Goal: Information Seeking & Learning: Learn about a topic

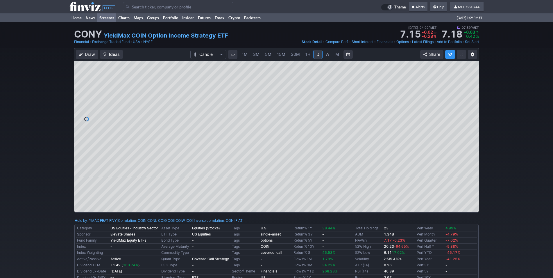
click at [105, 15] on link "Screener" at bounding box center [106, 17] width 19 height 9
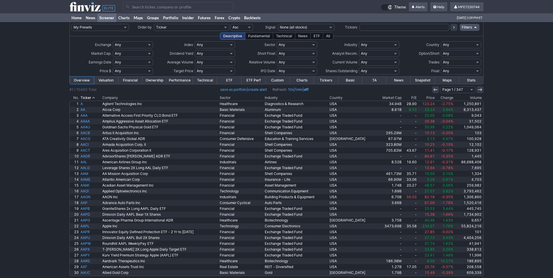
click at [195, 50] on select "Any None (0%) Positive (>0%) High (>5%) Very High (>10%) Over 1% Over 2% Over 3…" at bounding box center [215, 53] width 40 height 7
select select "veryhigh"
click option "Very High (>10%)" at bounding box center [0, 0] width 0 height 0
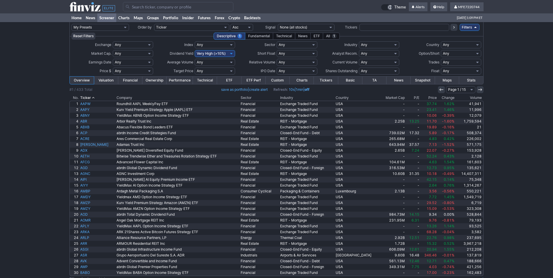
click at [359, 41] on select "Any Stocks only (ex-Funds) Exchange Traded Fund Advertising Agencies Aerospace …" at bounding box center [379, 44] width 40 height 7
select select "exchangetradedfund"
click option "Exchange Traded Fund" at bounding box center [0, 0] width 0 height 0
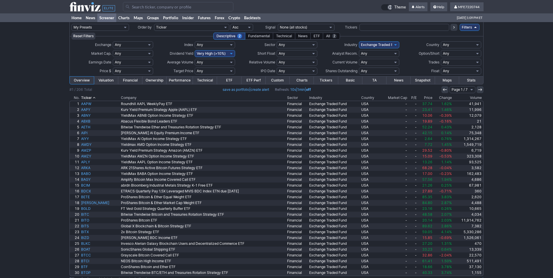
click at [141, 98] on th "Company" at bounding box center [203, 98] width 166 height 6
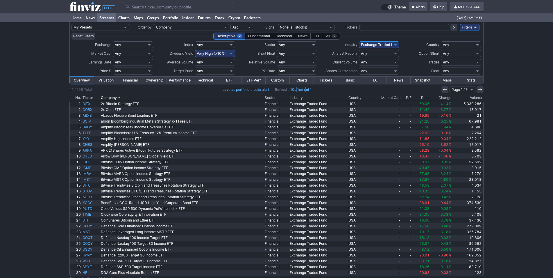
click at [137, 95] on th "Company" at bounding box center [182, 98] width 164 height 6
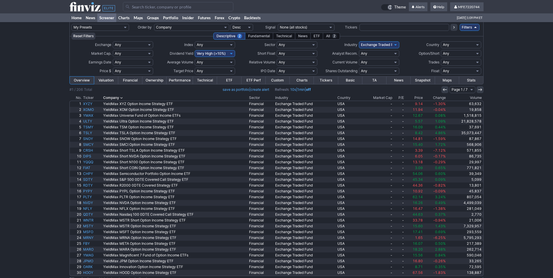
click at [136, 96] on th "Company" at bounding box center [175, 98] width 146 height 6
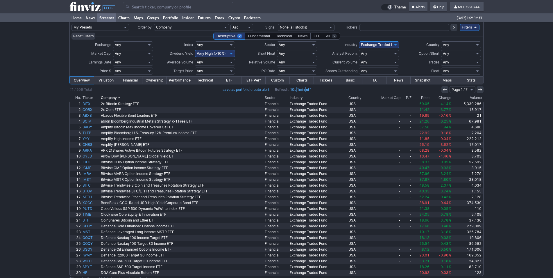
click at [136, 96] on th "Company" at bounding box center [182, 98] width 164 height 6
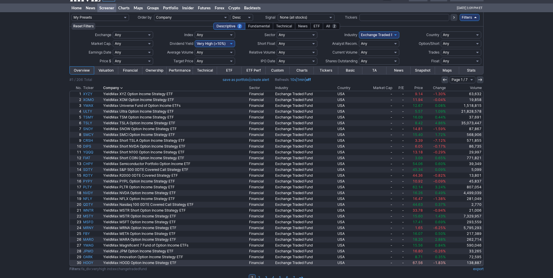
scroll to position [19, 0]
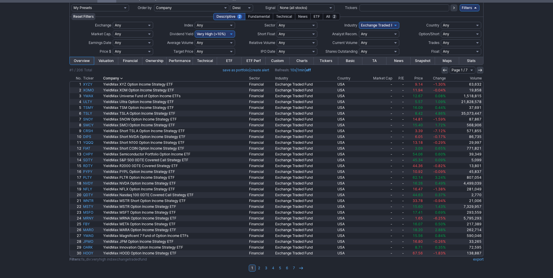
click at [124, 77] on th "Company" at bounding box center [175, 78] width 146 height 6
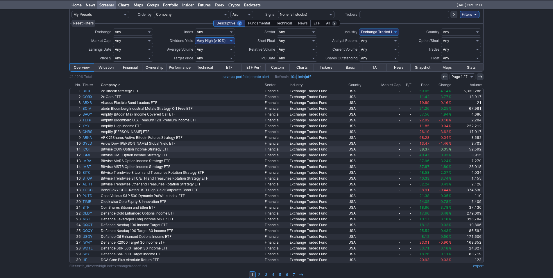
scroll to position [19, 0]
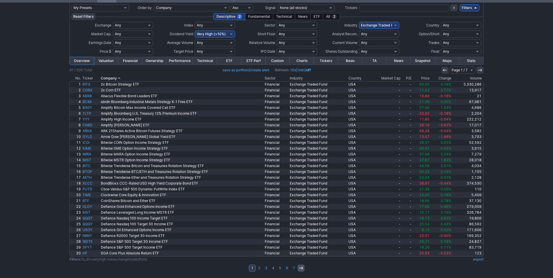
click at [302, 265] on link at bounding box center [301, 267] width 7 height 7
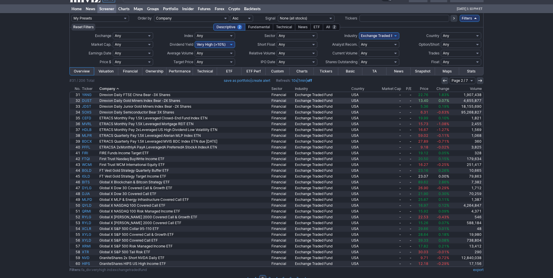
scroll to position [19, 0]
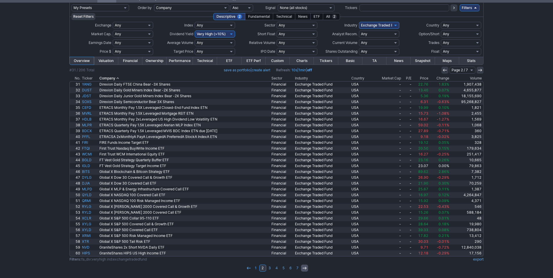
click at [306, 269] on icon at bounding box center [304, 268] width 5 height 5
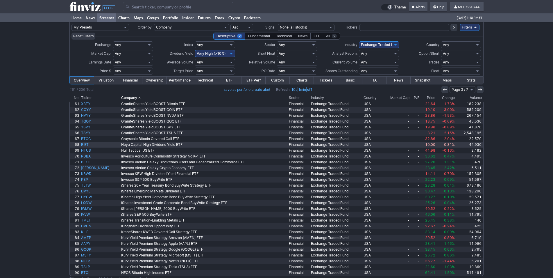
scroll to position [19, 0]
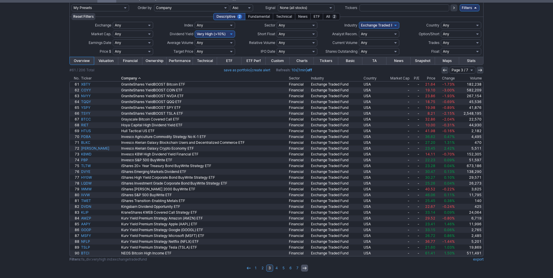
click at [305, 266] on icon at bounding box center [304, 268] width 5 height 5
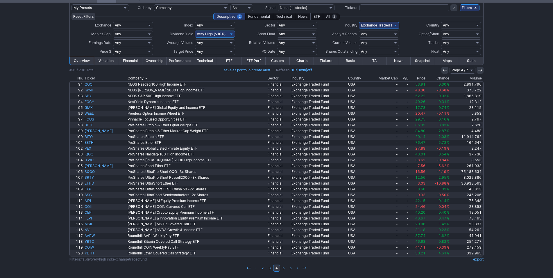
click at [195, 39] on select "Any Under 50K Under 100K Under 500K Under 750K Under 1M Over 50K Over 100K Over…" at bounding box center [215, 42] width 40 height 7
select select "o50"
click option "Over 50K" at bounding box center [0, 0] width 0 height 0
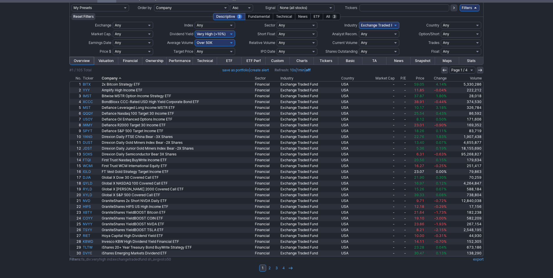
click at [195, 39] on select "Any Under 50K Under 100K Under 500K Under 750K Under 1M Over 50K Over 100K Over…" at bounding box center [215, 42] width 40 height 7
select select
click option "Any" at bounding box center [0, 0] width 0 height 0
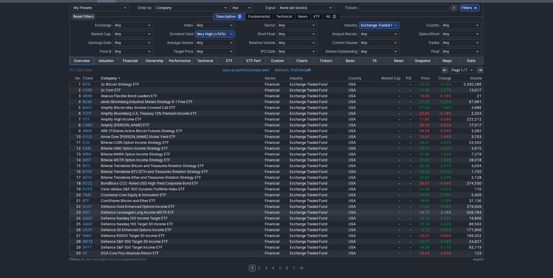
scroll to position [19, 0]
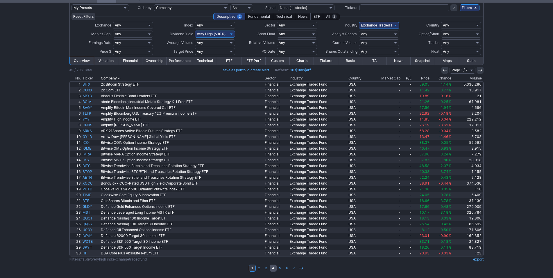
click at [273, 269] on link "4" at bounding box center [273, 267] width 7 height 7
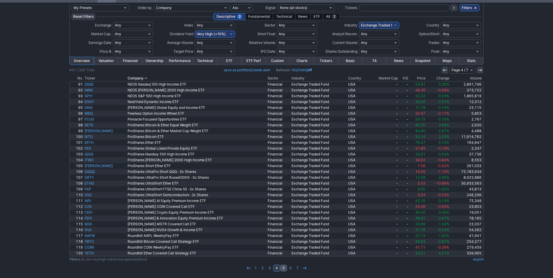
click at [284, 268] on link "5" at bounding box center [283, 267] width 7 height 7
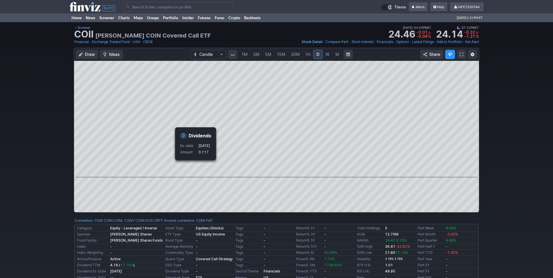
click at [507, 87] on div "Draw Ideas Candle 1M 3M 5M 15M 30M 1H D W M Share" at bounding box center [276, 132] width 553 height 169
click at [508, 153] on div "Draw Ideas Candle 1M 3M 5M 15M 30M 1H D W M Share" at bounding box center [276, 132] width 553 height 169
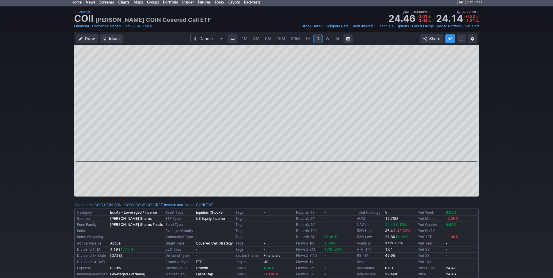
scroll to position [30, 0]
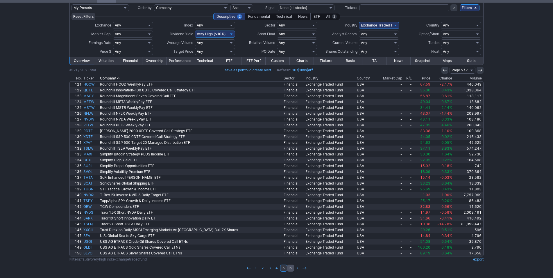
click at [291, 269] on link "6" at bounding box center [290, 267] width 7 height 7
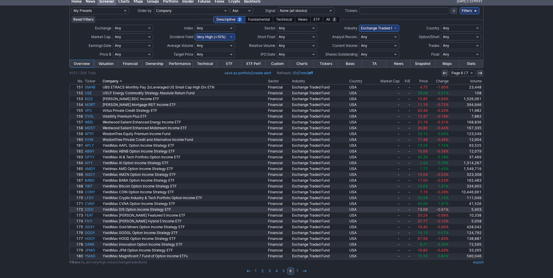
scroll to position [19, 0]
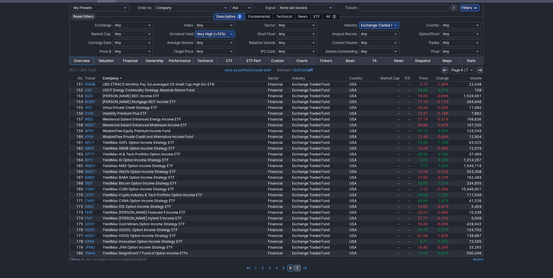
click at [298, 269] on link "7" at bounding box center [297, 267] width 7 height 7
